Goal: Information Seeking & Learning: Learn about a topic

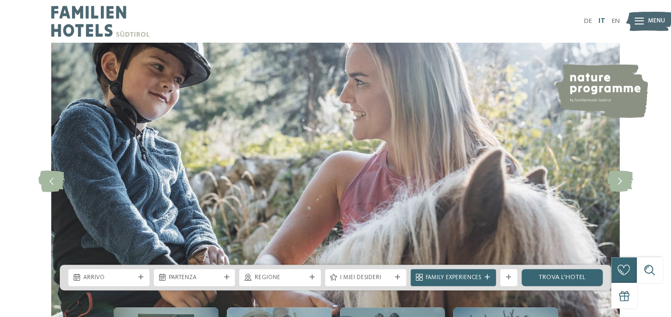
drag, startPoint x: 0, startPoint y: 0, endPoint x: 602, endPoint y: 20, distance: 602.4
click at [602, 20] on link "IT" at bounding box center [601, 21] width 7 height 7
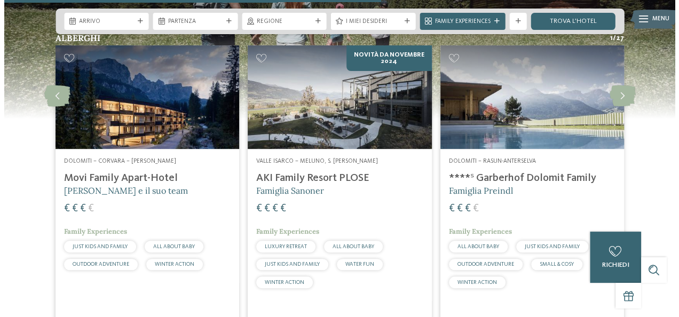
scroll to position [2164, 0]
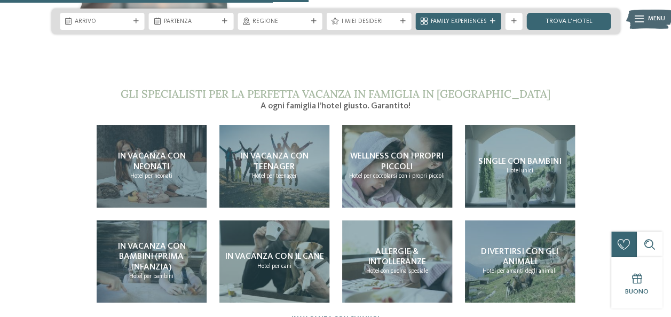
scroll to position [1808, 0]
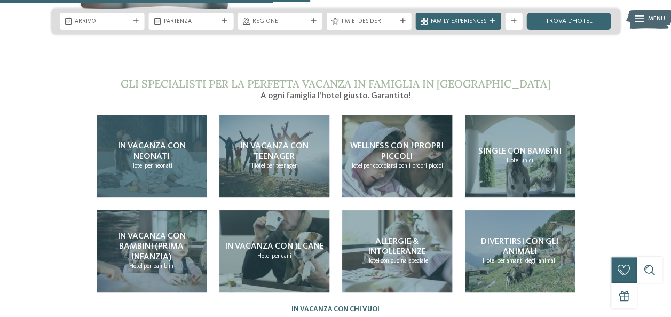
click at [170, 162] on p "Hotel per neonati" at bounding box center [151, 166] width 42 height 9
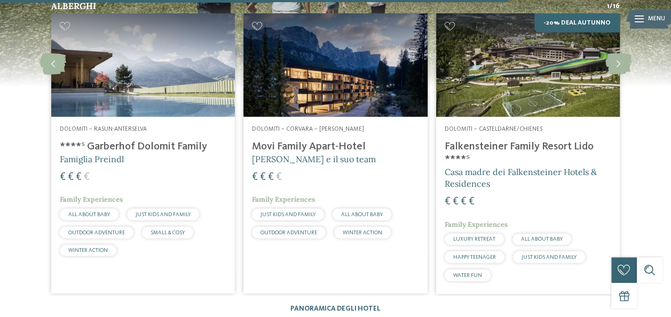
scroll to position [1432, 0]
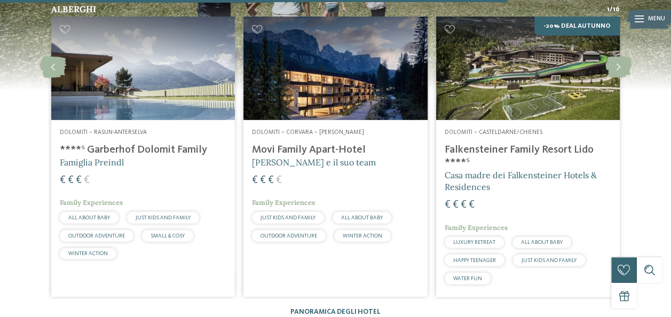
click at [289, 144] on h4 "Movi Family Apart-Hotel" at bounding box center [335, 150] width 167 height 13
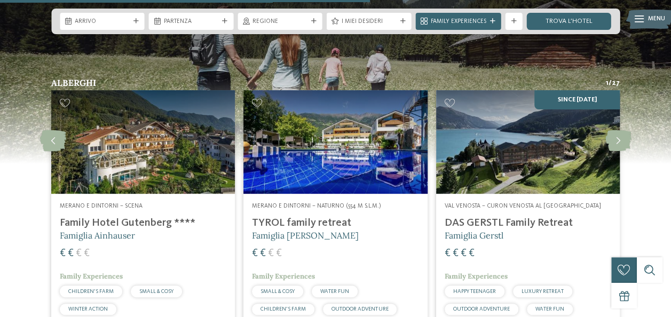
scroll to position [2145, 0]
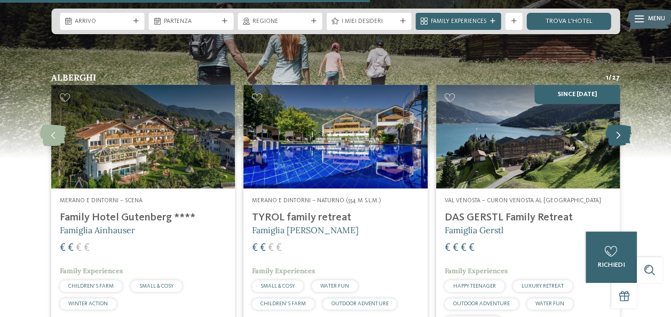
click at [619, 125] on icon at bounding box center [618, 135] width 26 height 21
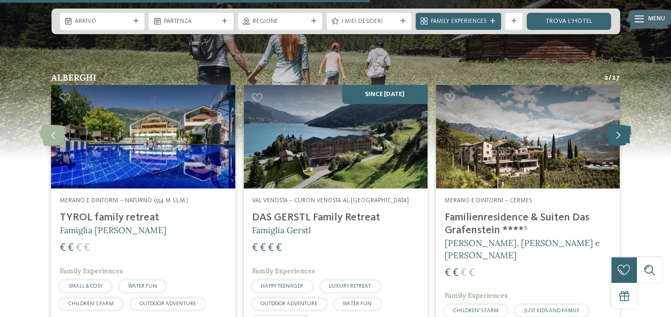
click at [620, 125] on icon at bounding box center [618, 135] width 26 height 21
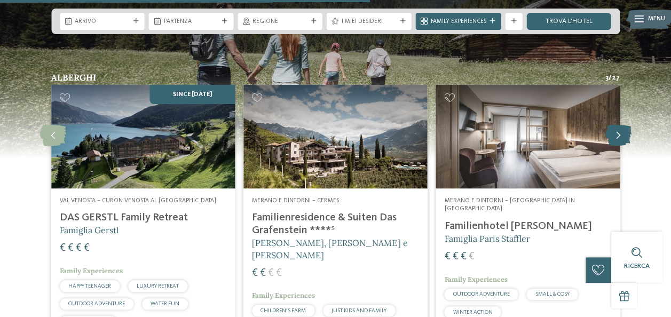
click at [620, 125] on icon at bounding box center [618, 135] width 26 height 21
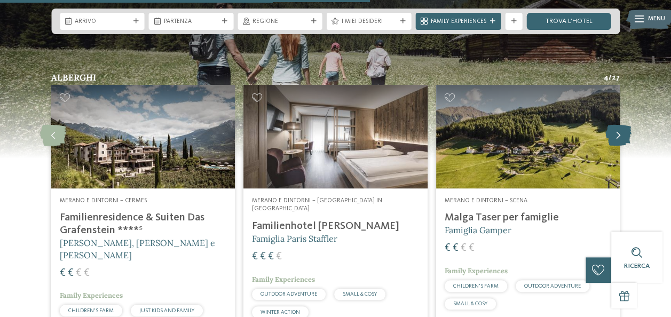
click at [620, 125] on icon at bounding box center [618, 135] width 26 height 21
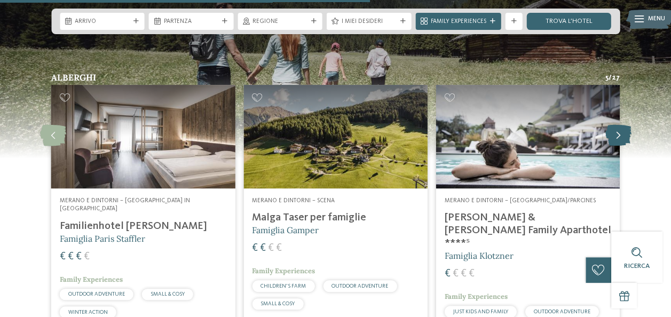
click at [620, 125] on icon at bounding box center [618, 135] width 26 height 21
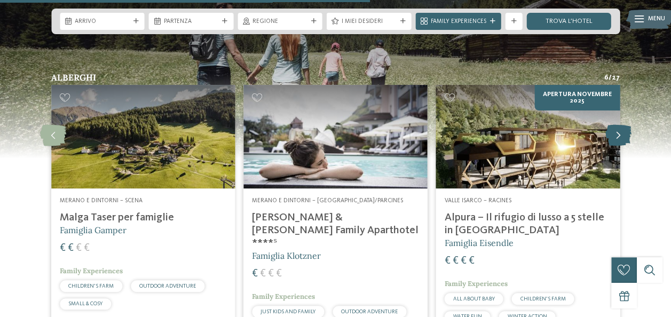
click at [620, 125] on icon at bounding box center [618, 135] width 26 height 21
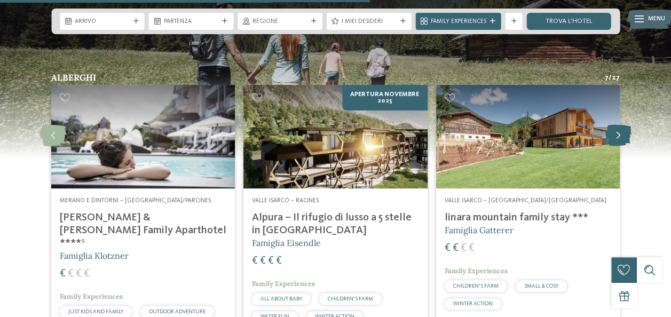
click at [620, 125] on icon at bounding box center [618, 135] width 26 height 21
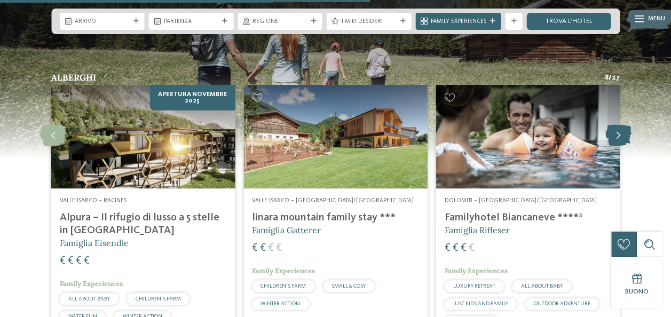
click at [620, 125] on icon at bounding box center [618, 135] width 26 height 21
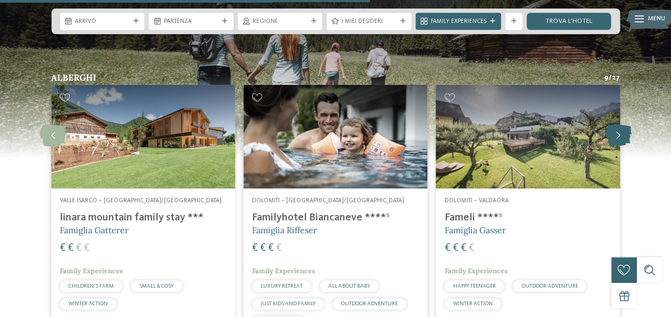
click at [620, 125] on icon at bounding box center [618, 135] width 26 height 21
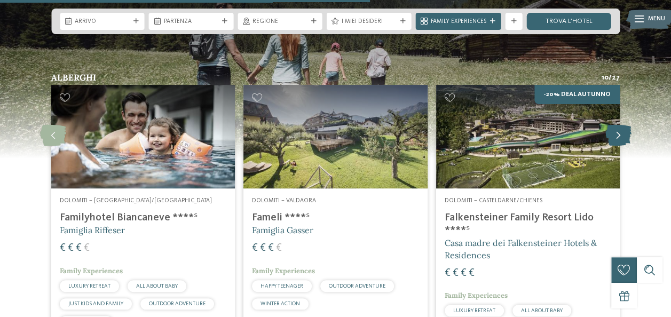
click at [620, 125] on icon at bounding box center [618, 135] width 26 height 21
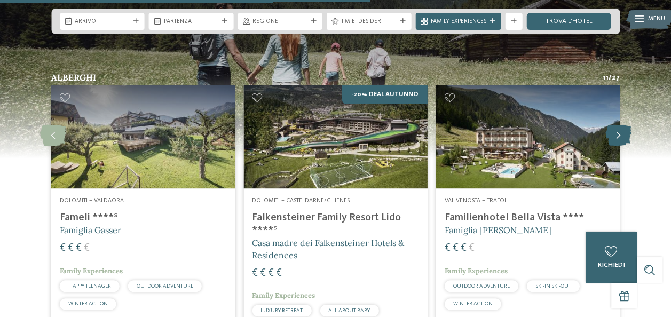
click at [620, 125] on icon at bounding box center [618, 135] width 26 height 21
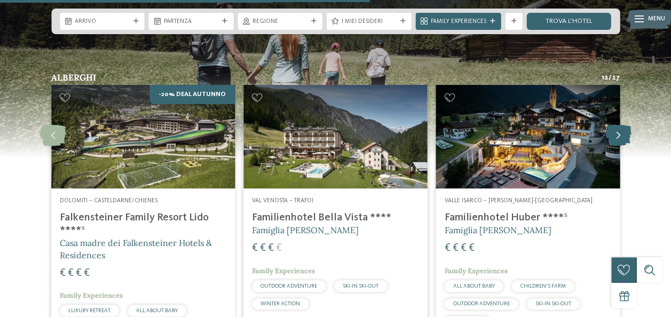
click at [620, 125] on icon at bounding box center [618, 135] width 26 height 21
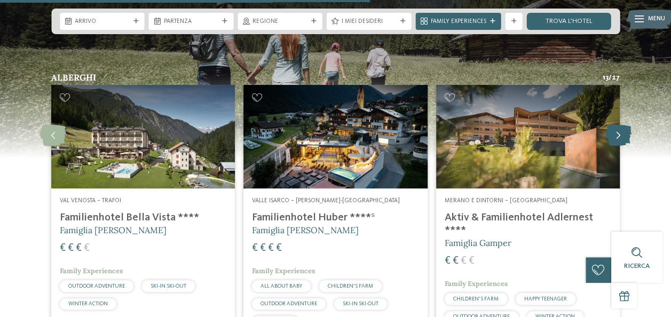
click at [620, 125] on icon at bounding box center [618, 135] width 26 height 21
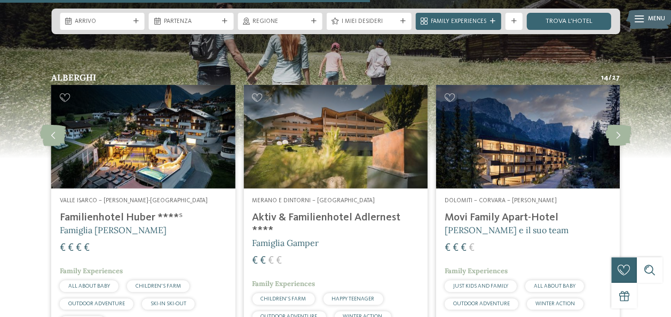
click at [522, 211] on h4 "Movi Family Apart-Hotel" at bounding box center [528, 217] width 167 height 13
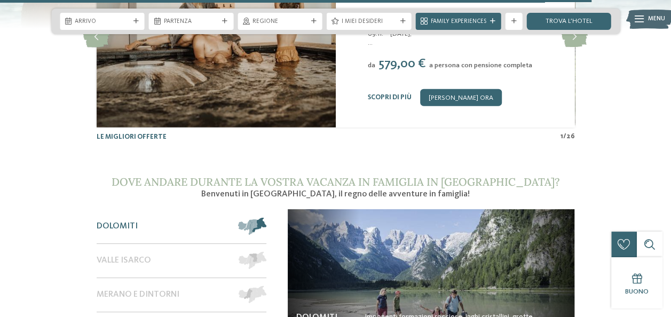
scroll to position [3432, 0]
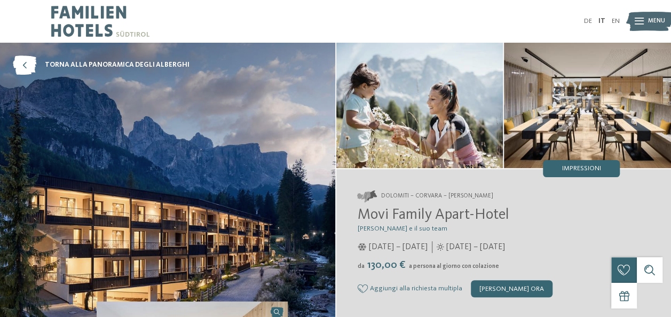
click at [648, 26] on div "Menu" at bounding box center [656, 21] width 17 height 21
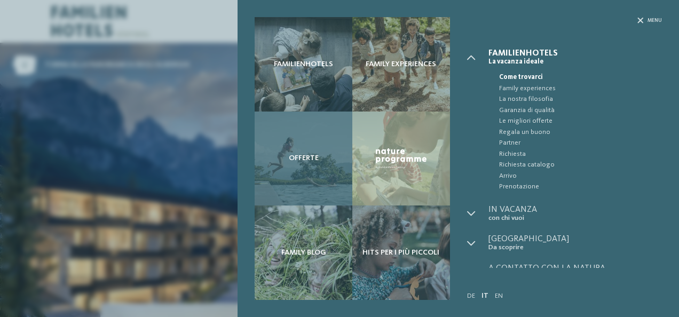
click at [296, 165] on div "Offerte" at bounding box center [304, 159] width 98 height 94
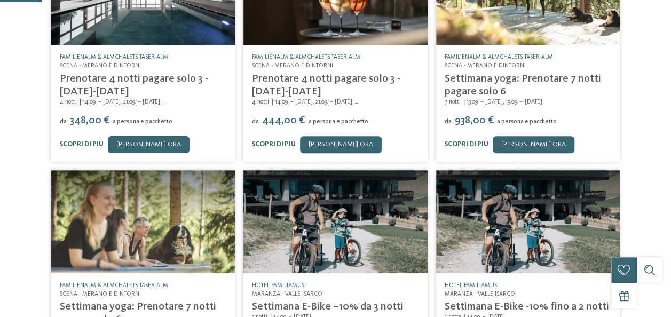
scroll to position [52, 0]
